Goal: Information Seeking & Learning: Learn about a topic

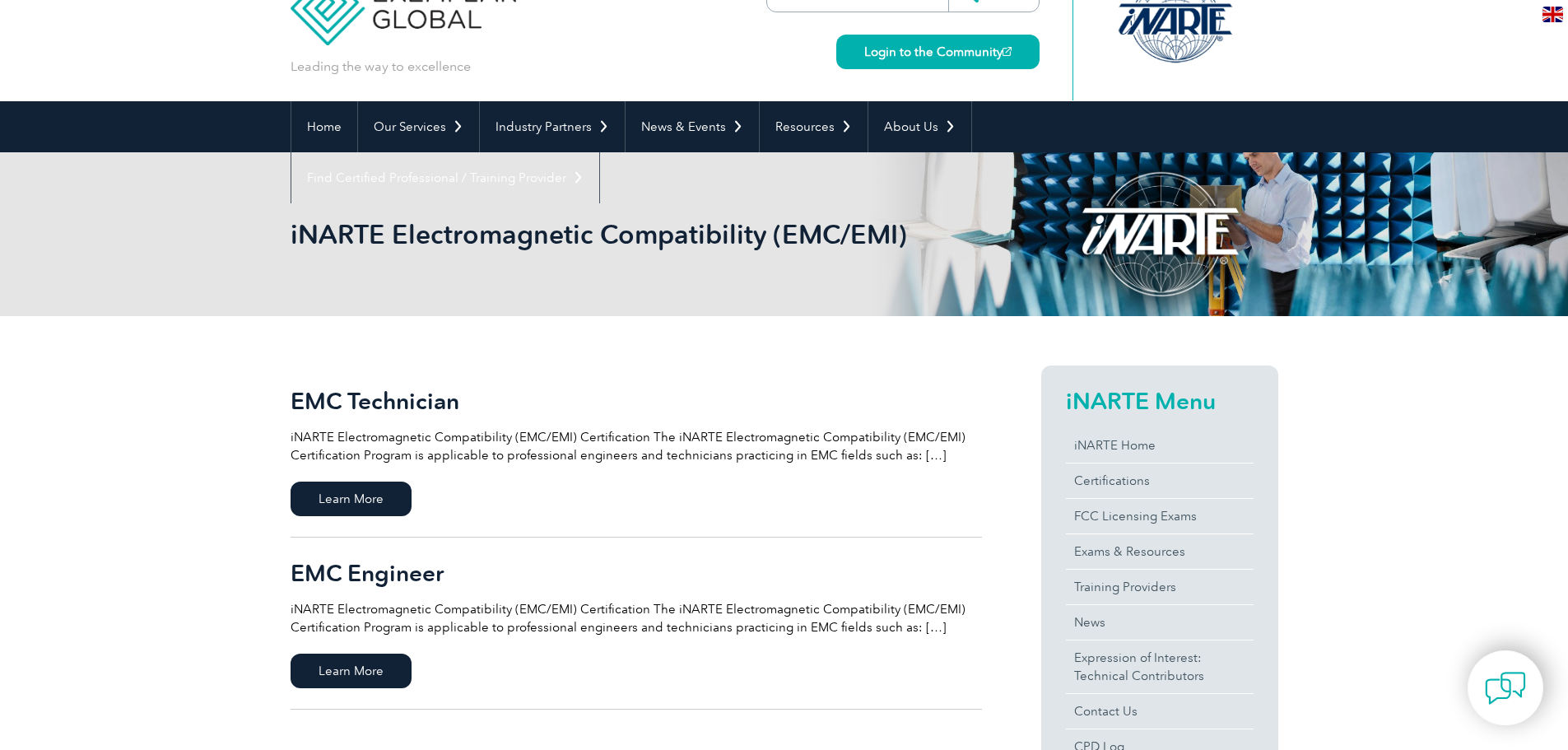
scroll to position [82, 0]
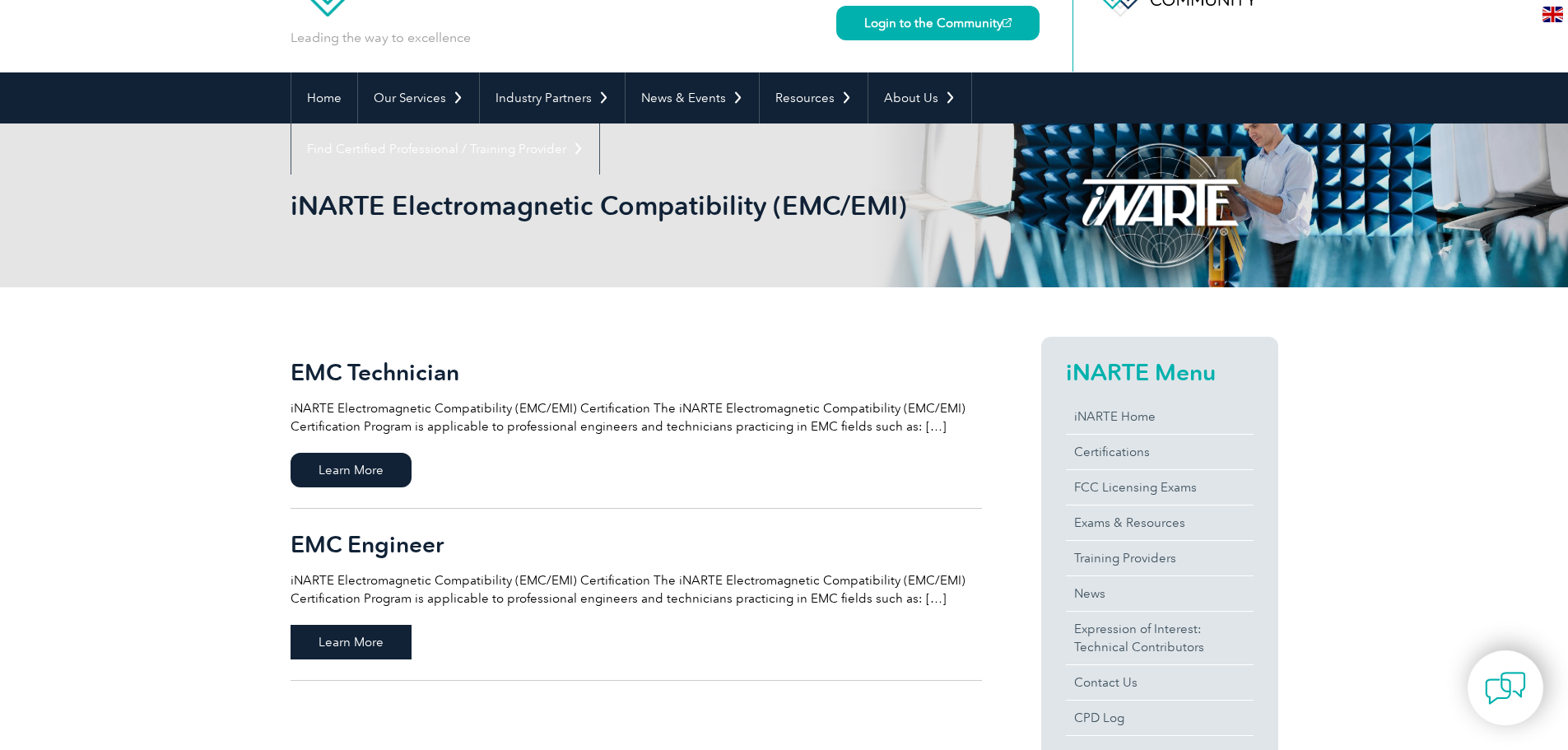
click at [363, 640] on span "Learn More" at bounding box center [350, 642] width 121 height 34
click at [367, 462] on span "Learn More" at bounding box center [350, 469] width 121 height 34
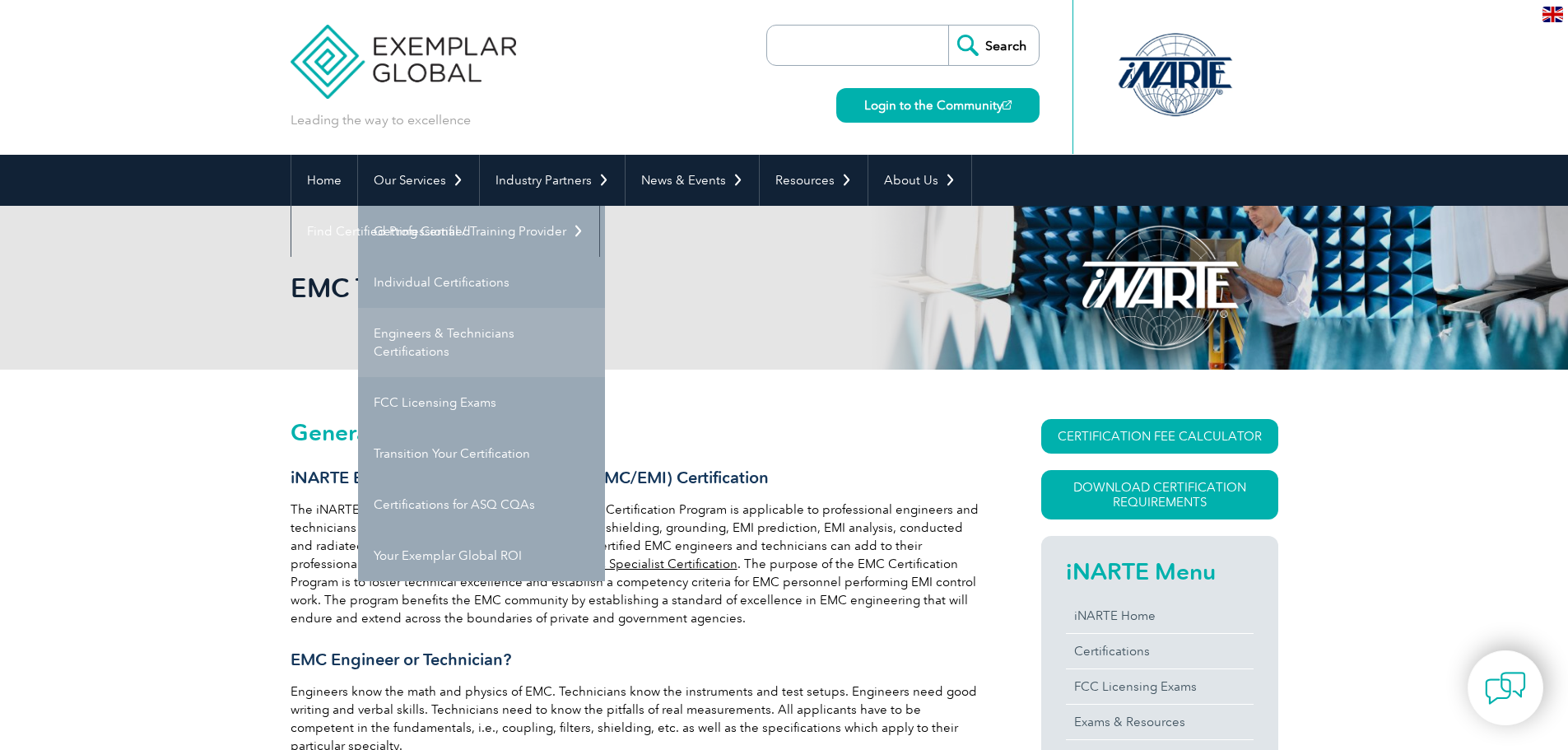
click at [429, 346] on link "Engineers & Technicians Certifications" at bounding box center [481, 343] width 247 height 69
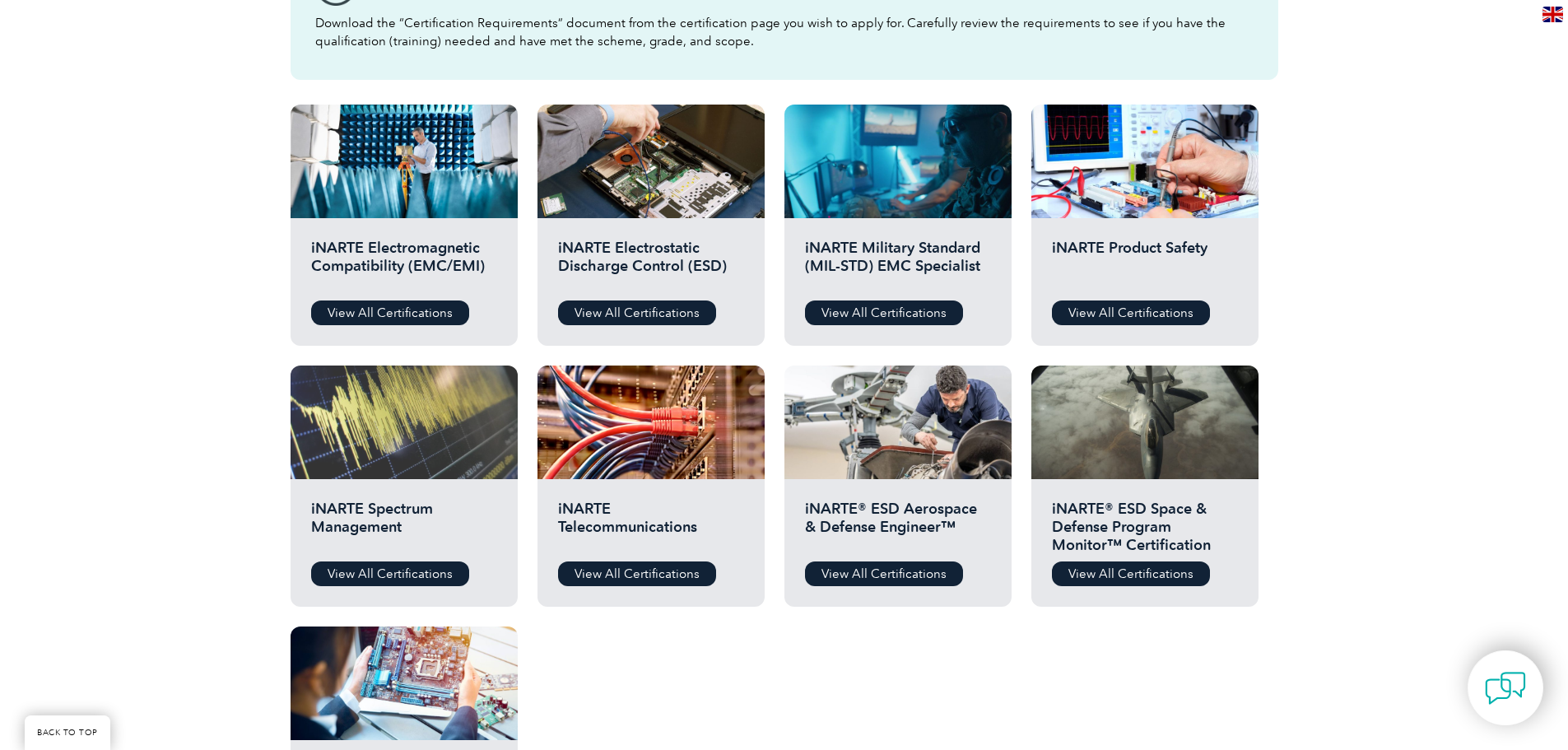
scroll to position [576, 0]
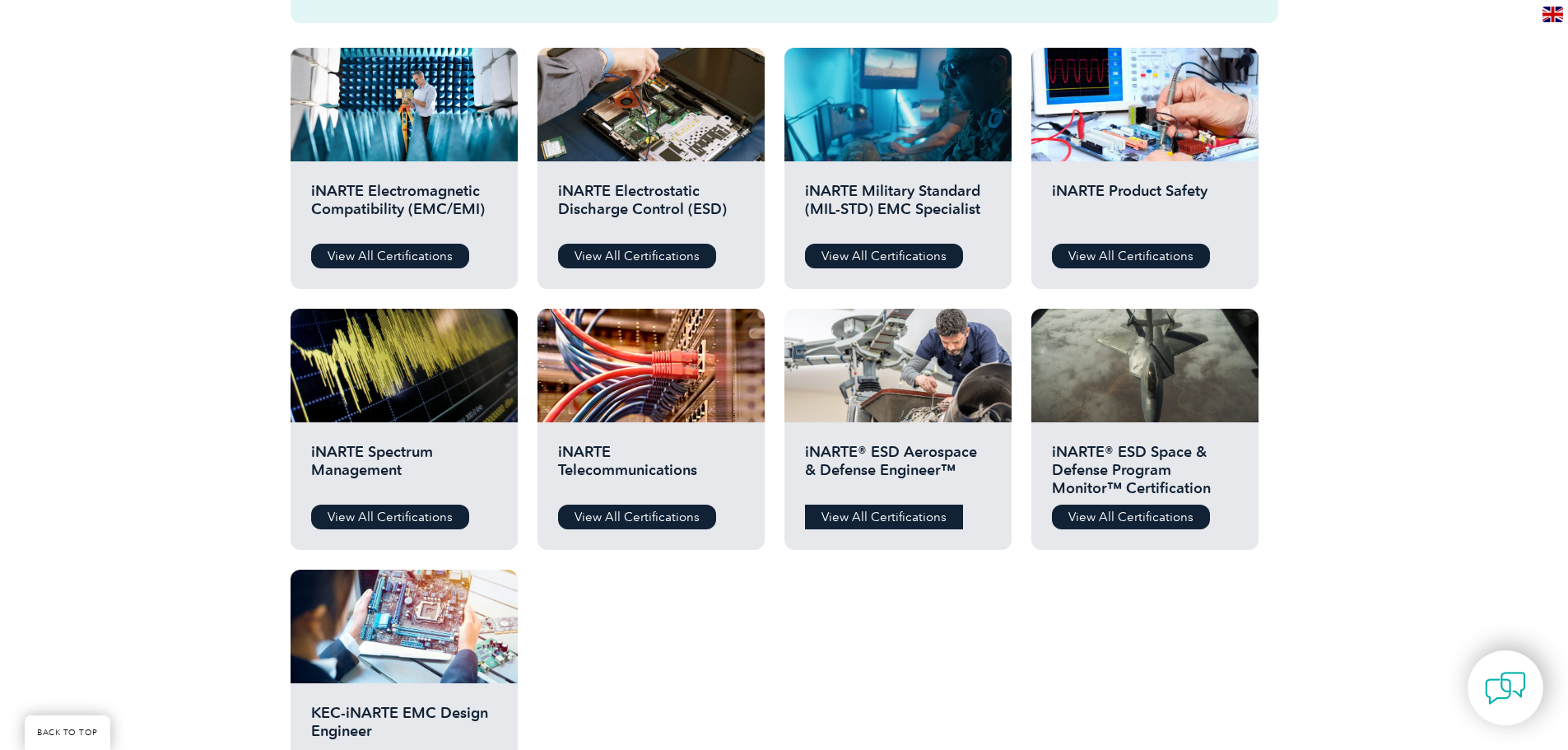
click at [920, 519] on link "View All Certifications" at bounding box center [884, 517] width 158 height 25
click at [897, 517] on link "View All Certifications" at bounding box center [884, 517] width 158 height 25
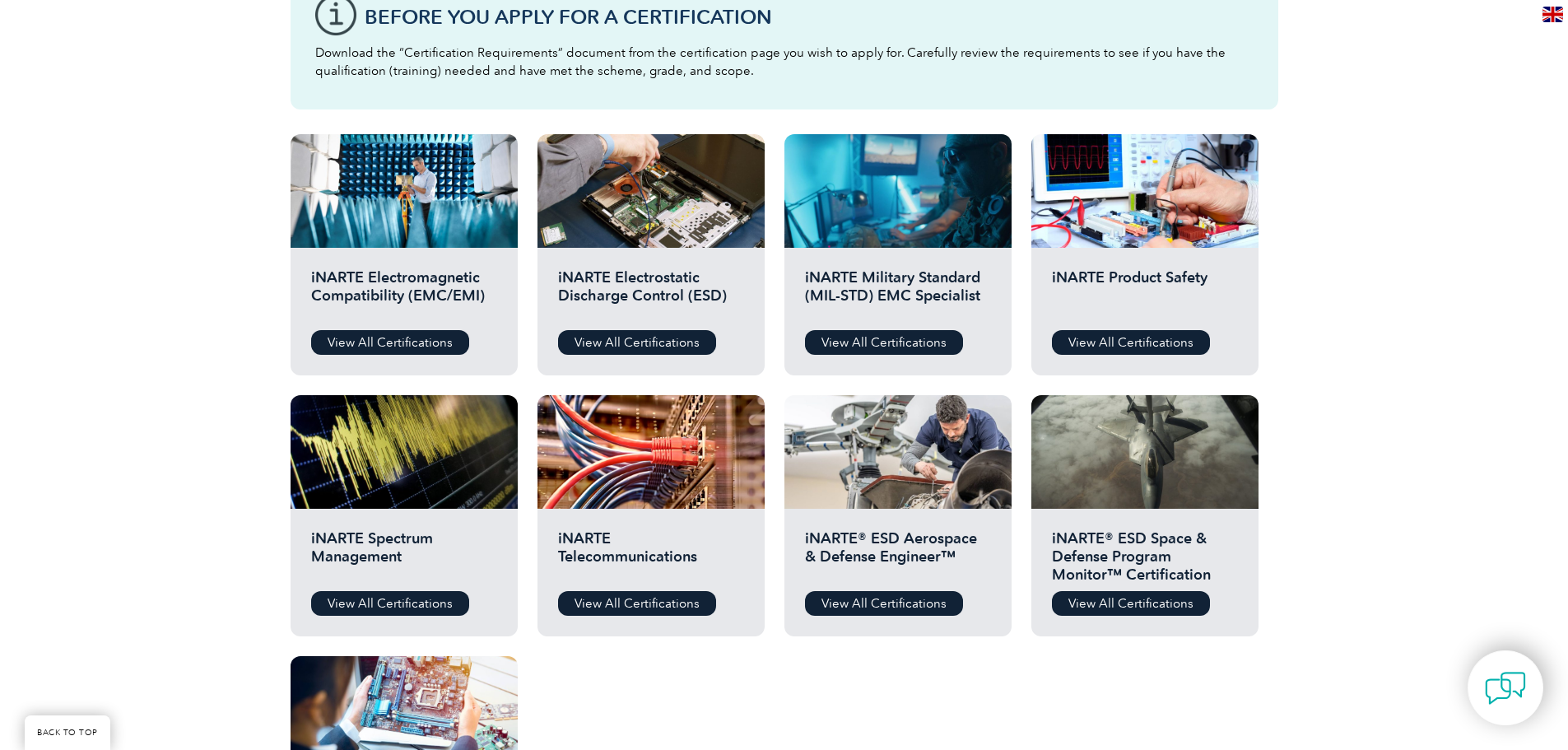
scroll to position [493, 0]
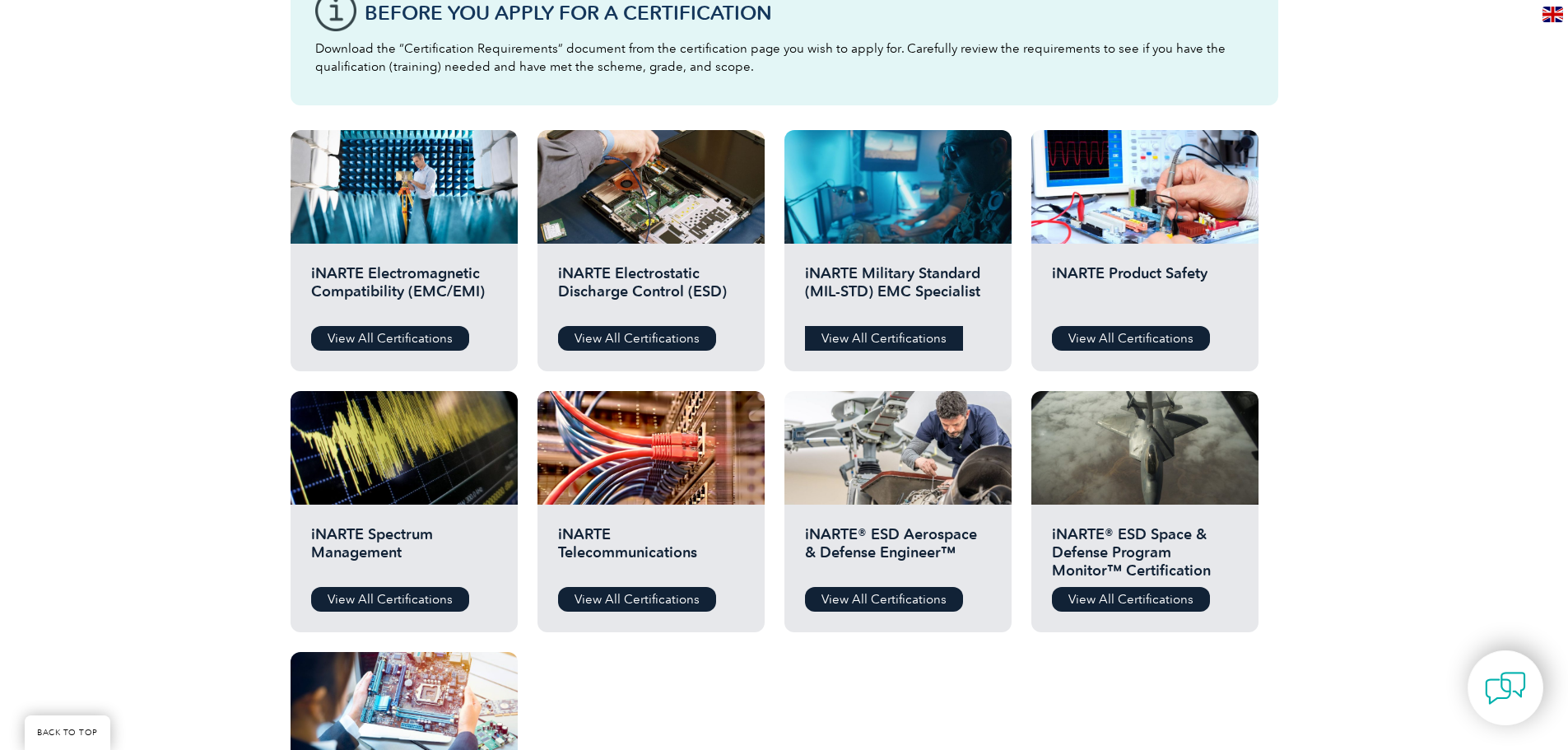
click at [911, 336] on link "View All Certifications" at bounding box center [884, 338] width 158 height 25
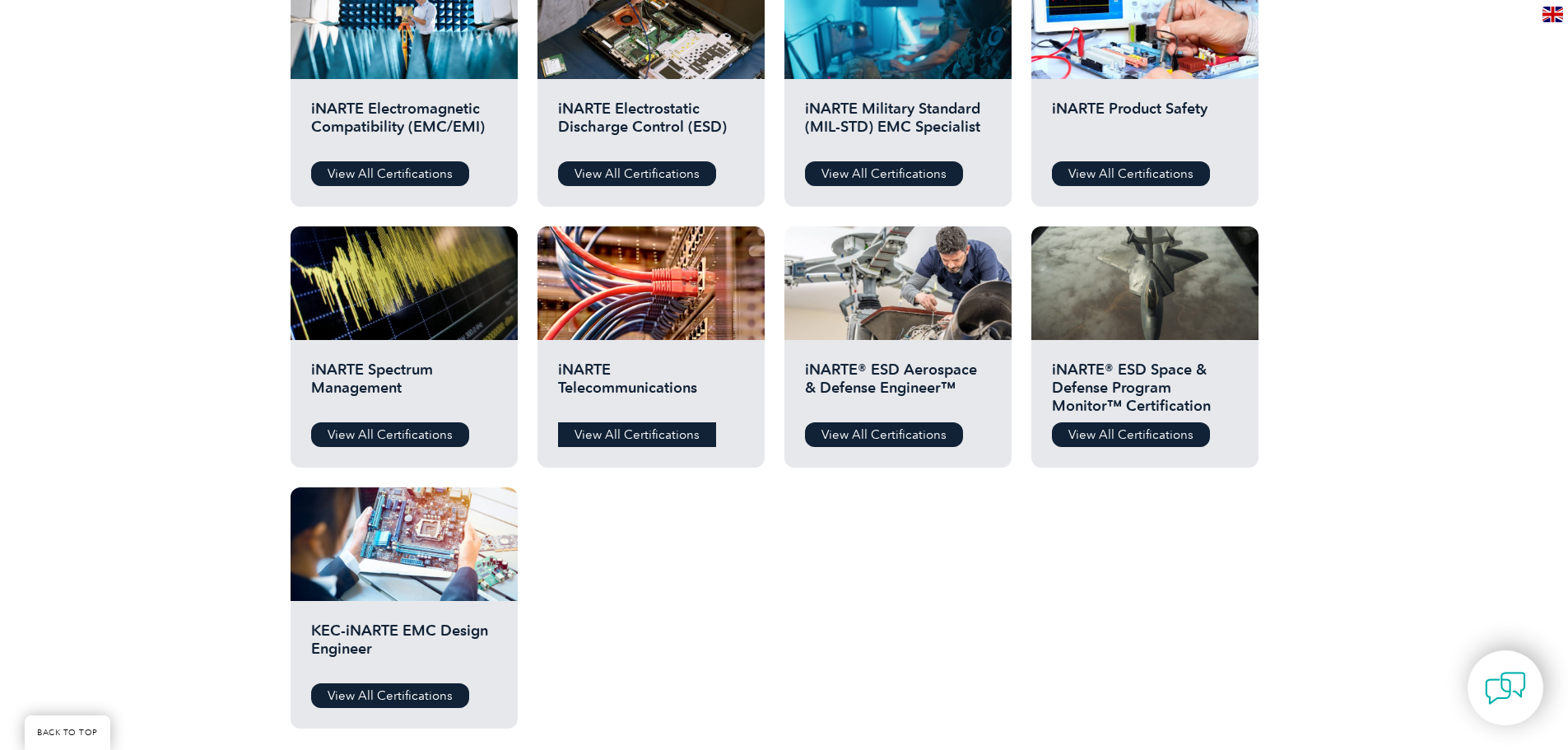
scroll to position [740, 0]
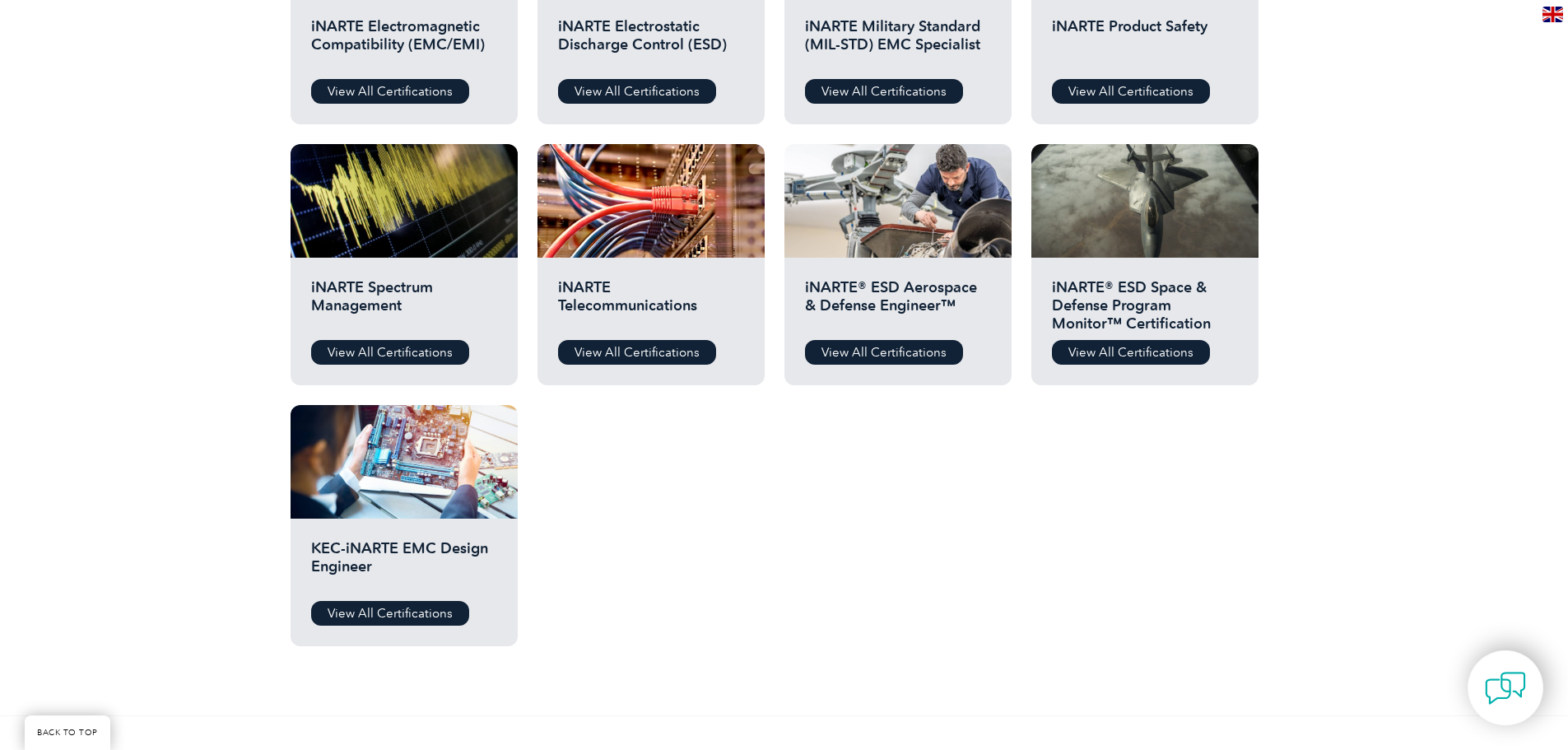
drag, startPoint x: 1021, startPoint y: 519, endPoint x: 1023, endPoint y: 508, distance: 11.2
click at [1021, 509] on div "Before You Apply For a Certification Download the “Certification Requirements” …" at bounding box center [784, 187] width 988 height 955
click at [1032, 637] on div "Before You Apply For a Certification Download the “Certification Requirements” …" at bounding box center [784, 187] width 988 height 955
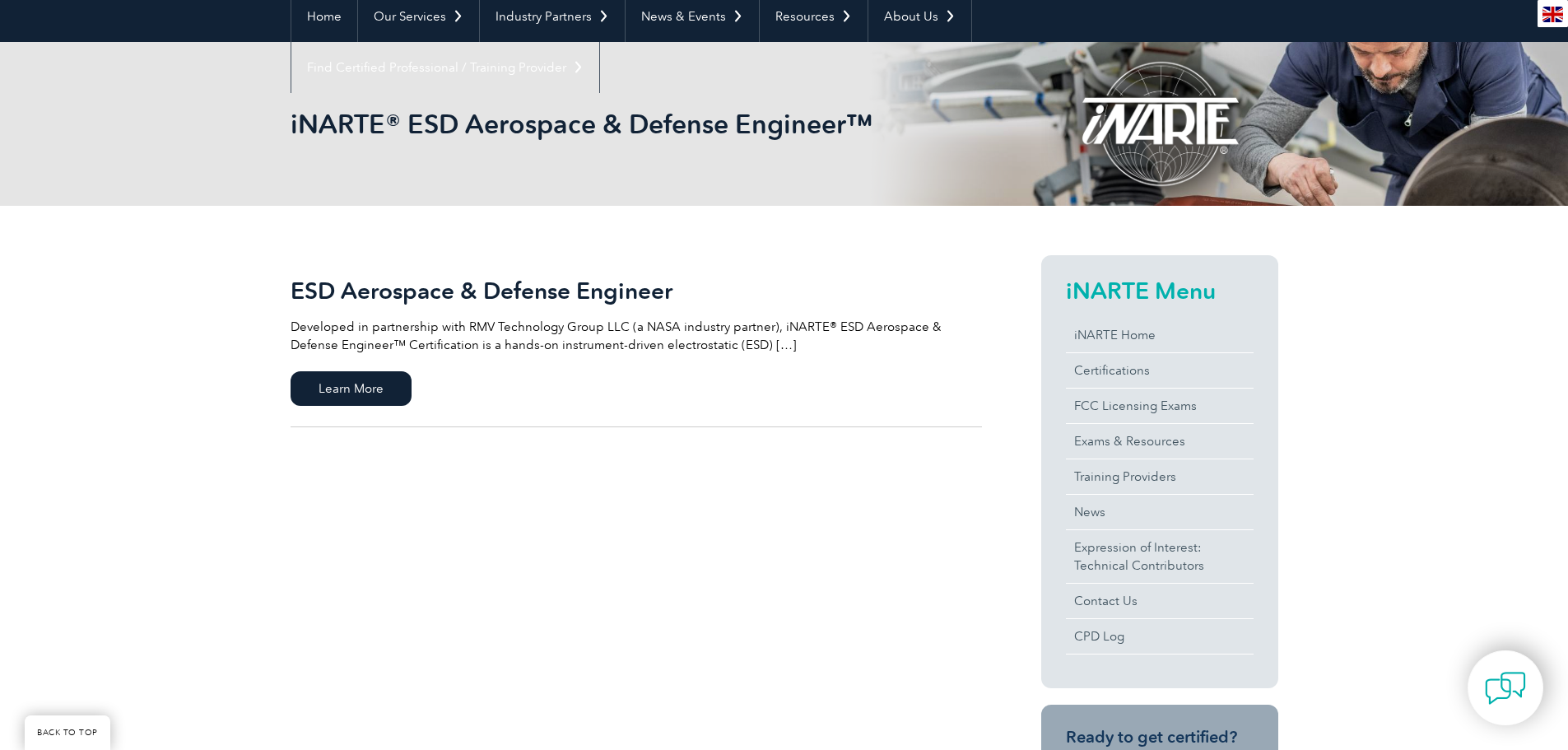
scroll to position [164, 0]
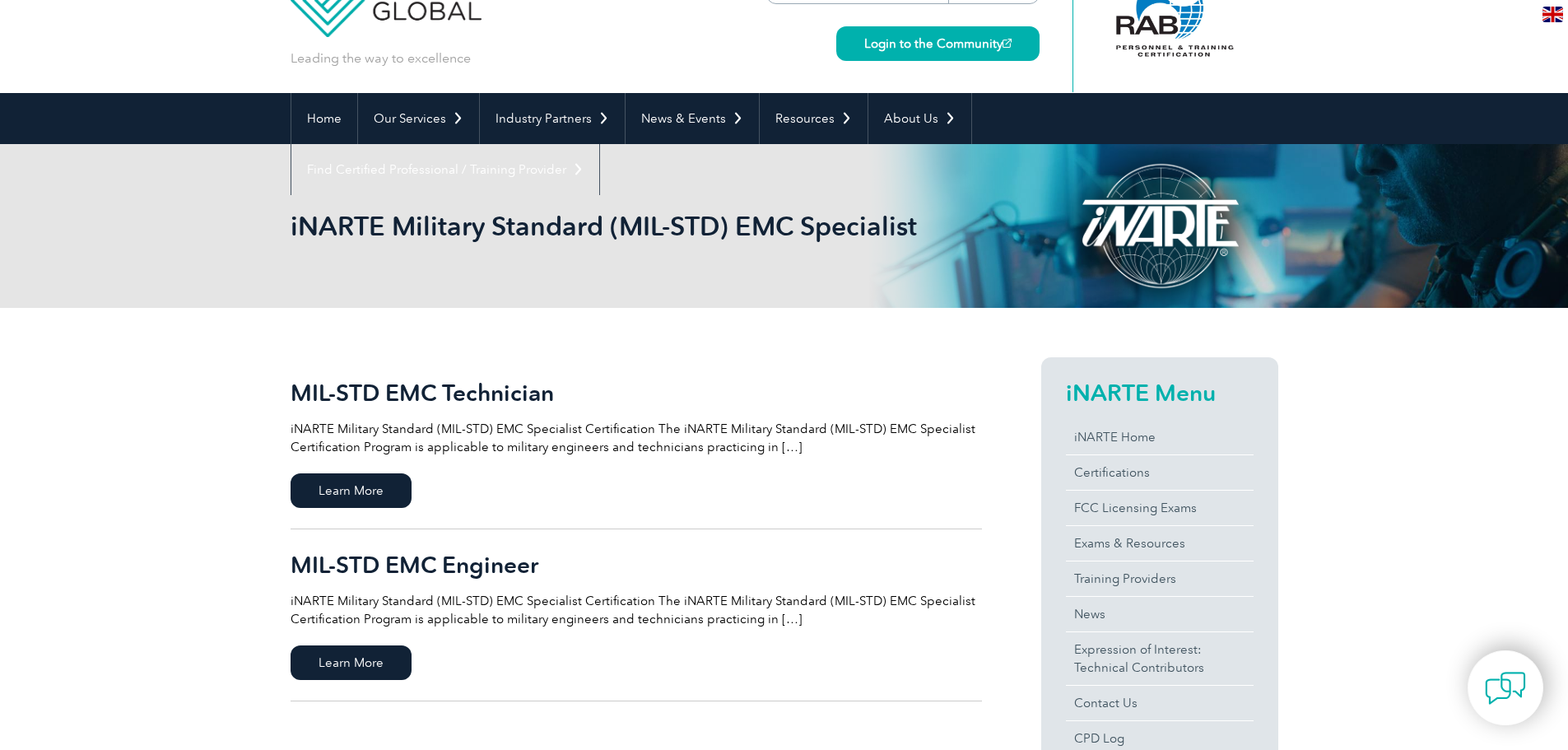
scroll to position [247, 0]
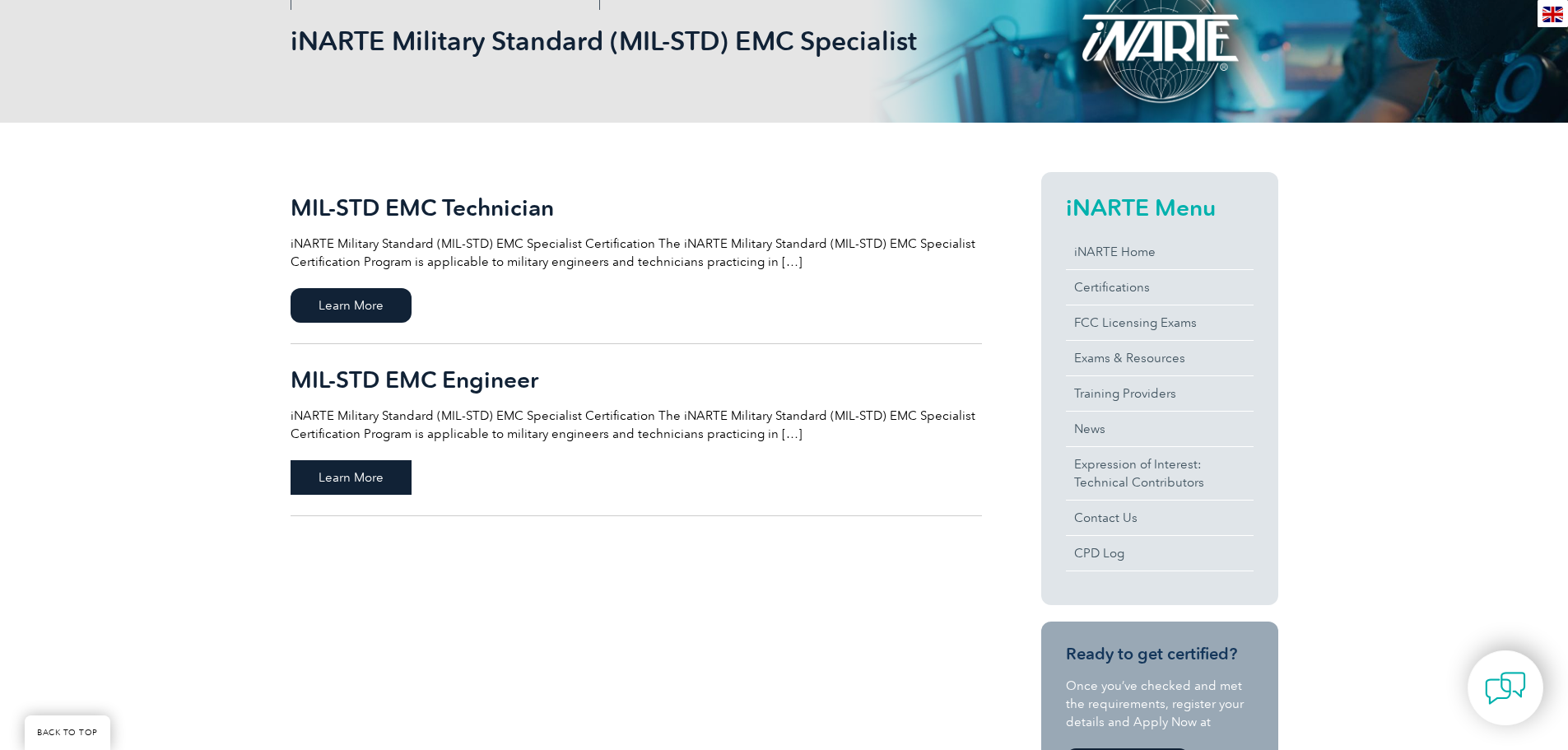
click at [345, 477] on span "Learn More" at bounding box center [350, 477] width 121 height 34
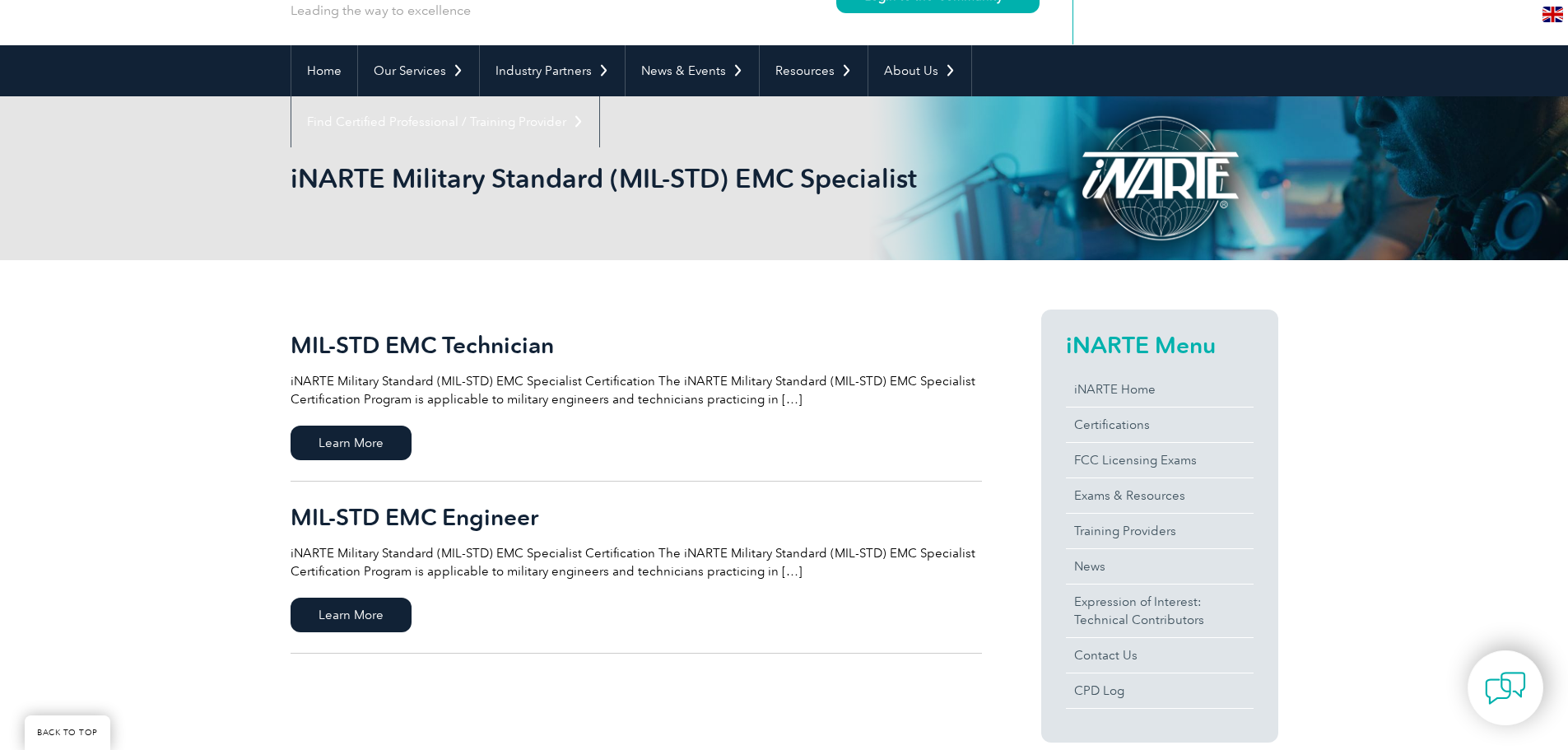
scroll to position [0, 0]
